Goal: Check status

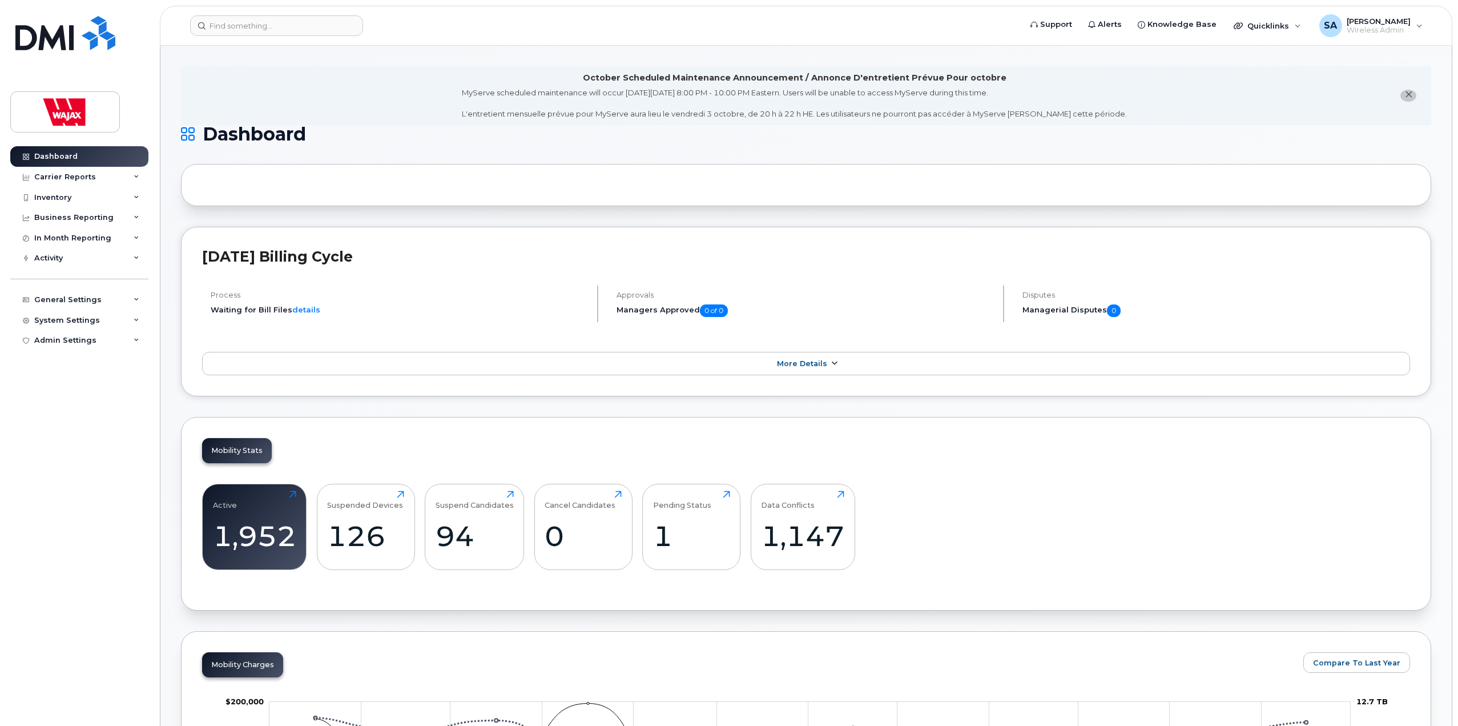
click at [281, 368] on link "More Details" at bounding box center [806, 364] width 1208 height 24
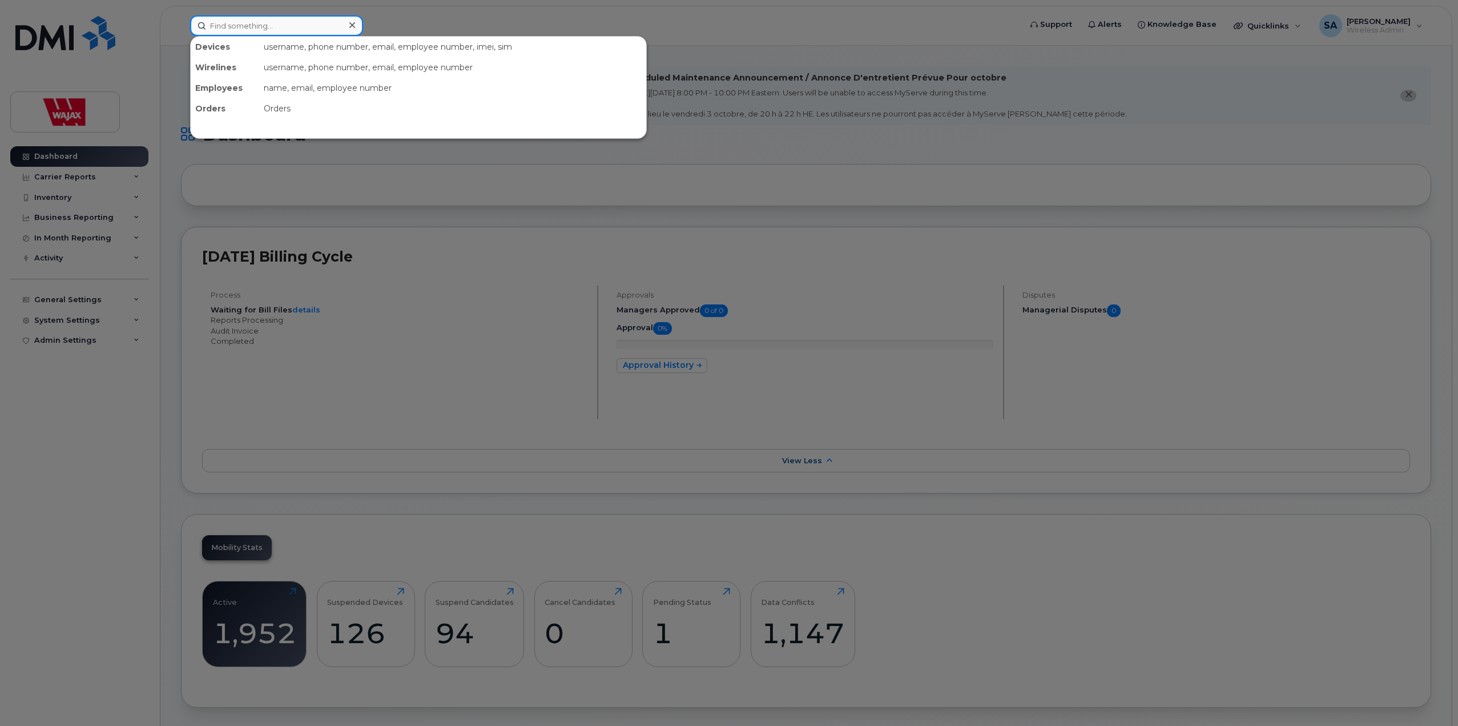
click at [260, 27] on input at bounding box center [276, 25] width 173 height 21
paste input "NYV6RJ66G5"
drag, startPoint x: 135, startPoint y: 26, endPoint x: 16, endPoint y: 0, distance: 122.2
click at [181, 15] on div "NYV6RJ66G5 No results" at bounding box center [602, 25] width 842 height 21
type input "\"
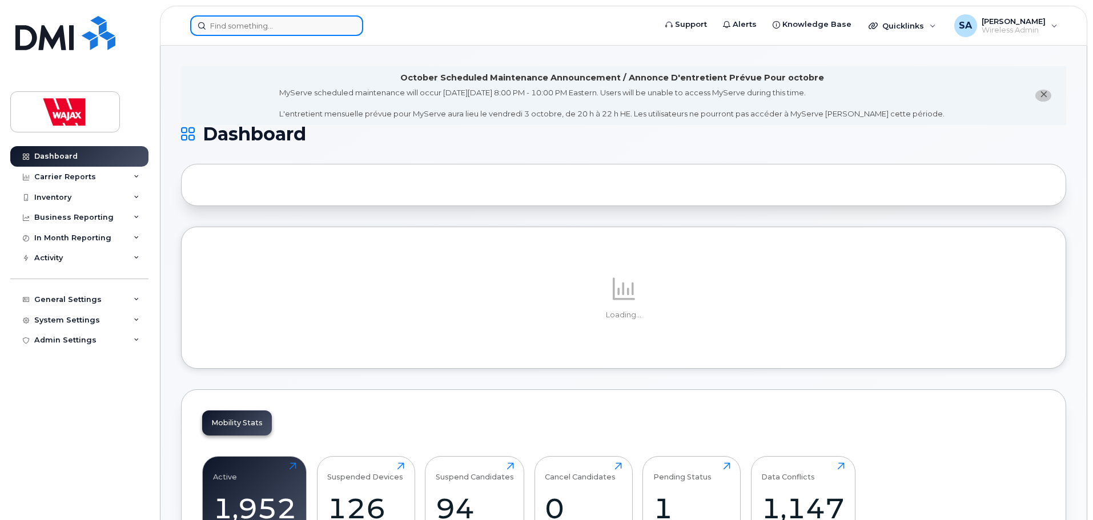
click at [268, 23] on input at bounding box center [276, 25] width 173 height 21
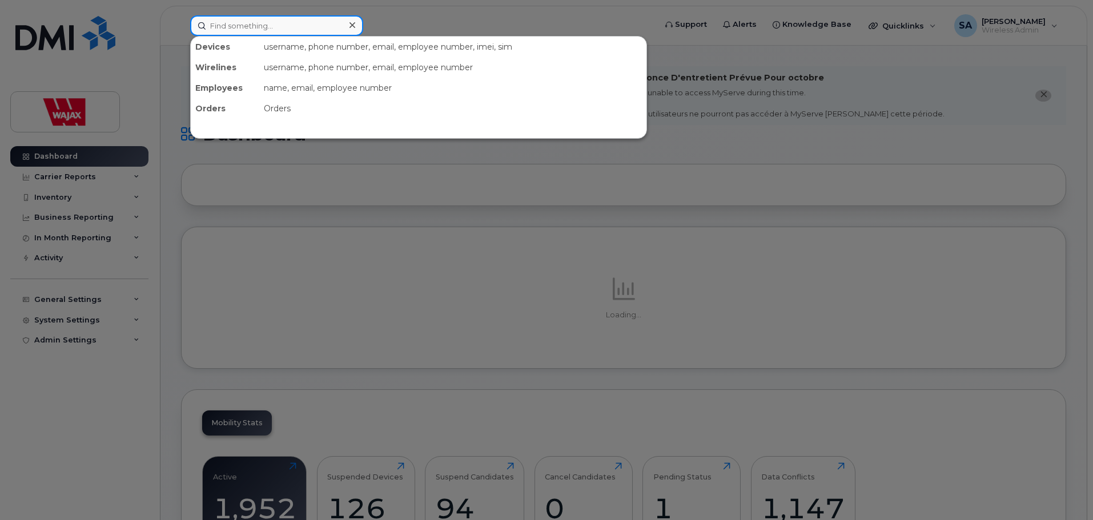
paste input "FFWHTMF0N72J"
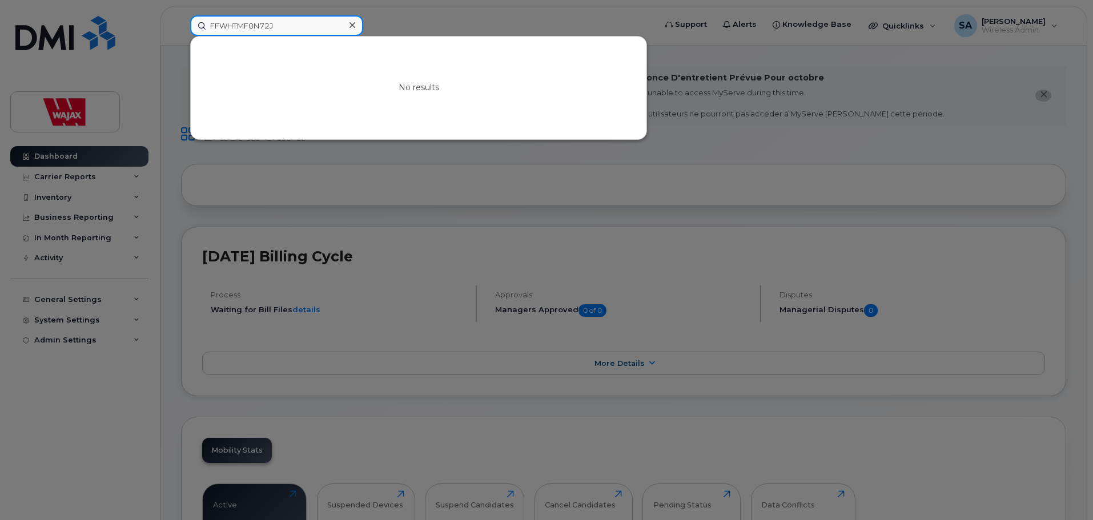
type input "FFWHTMF0N72J"
